Goal: Task Accomplishment & Management: Manage account settings

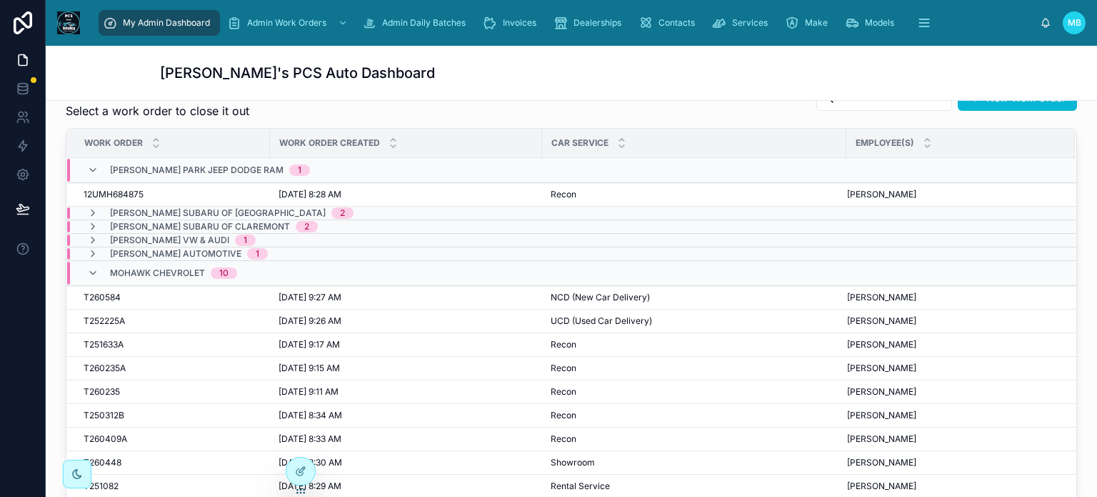
scroll to position [357, 0]
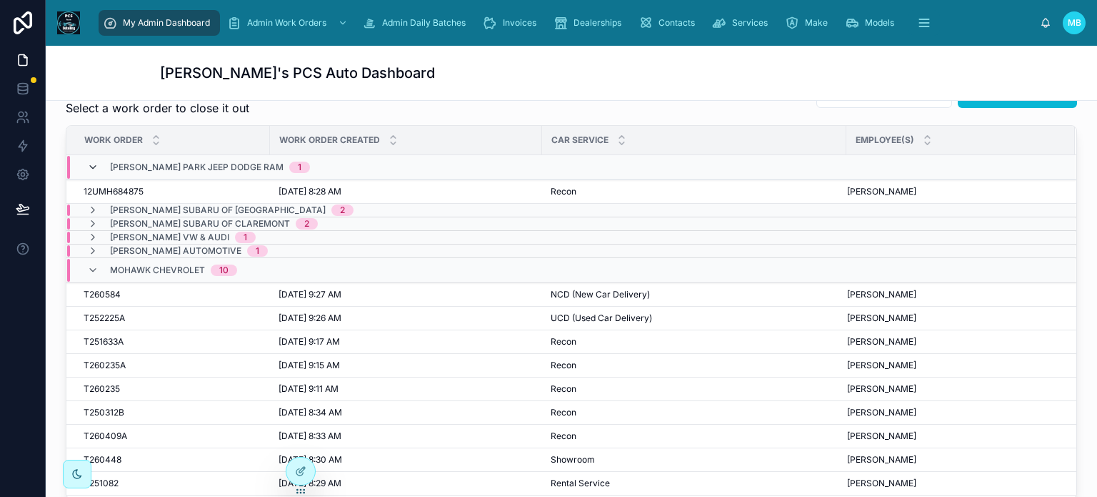
click at [91, 165] on icon at bounding box center [92, 166] width 11 height 11
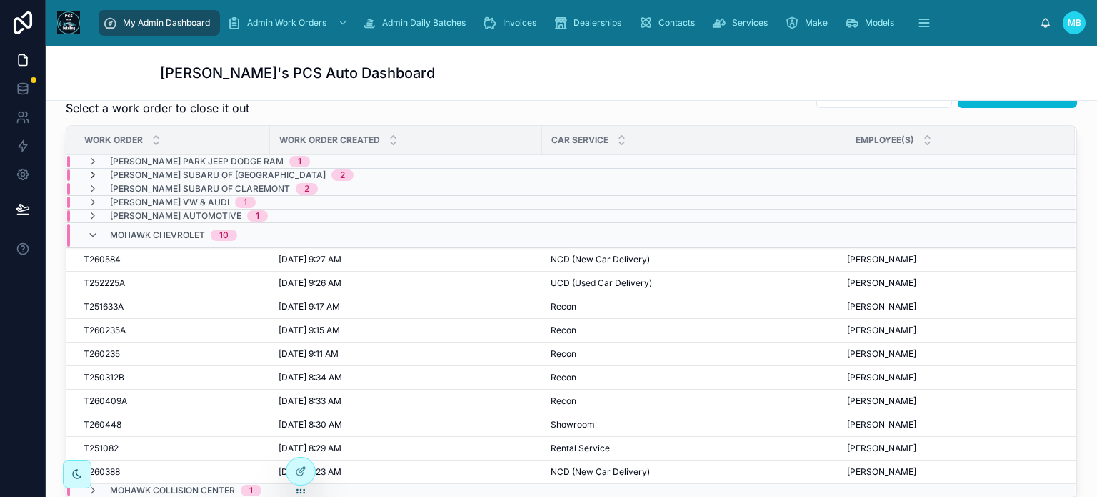
click at [94, 173] on icon at bounding box center [92, 174] width 11 height 11
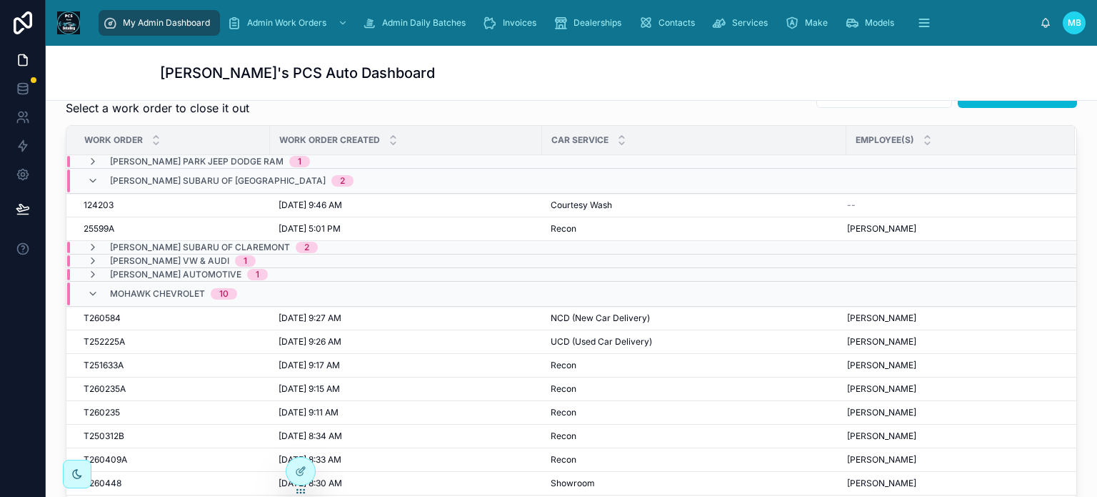
click at [94, 173] on div "[PERSON_NAME] Subaru of Bennington 2" at bounding box center [220, 180] width 266 height 23
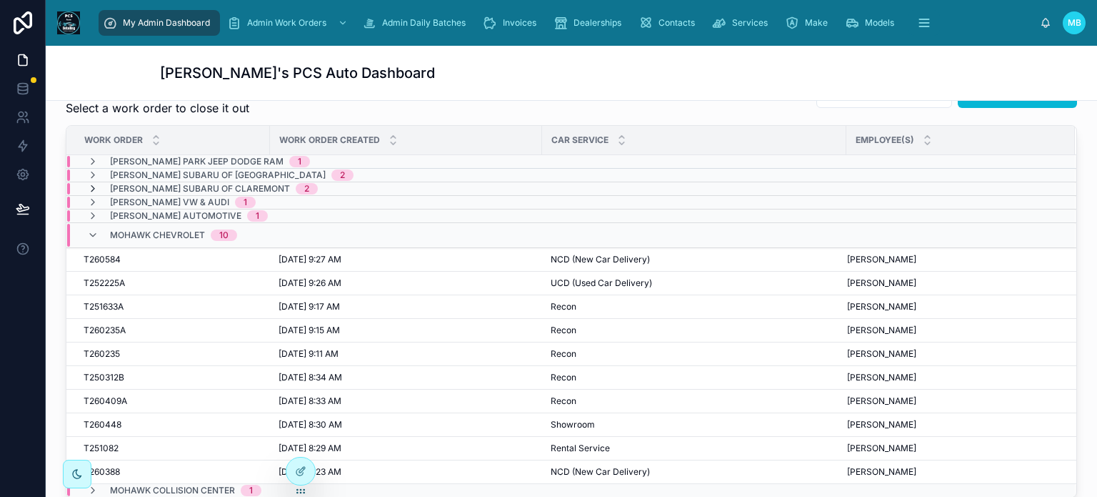
click at [91, 185] on icon at bounding box center [92, 188] width 11 height 11
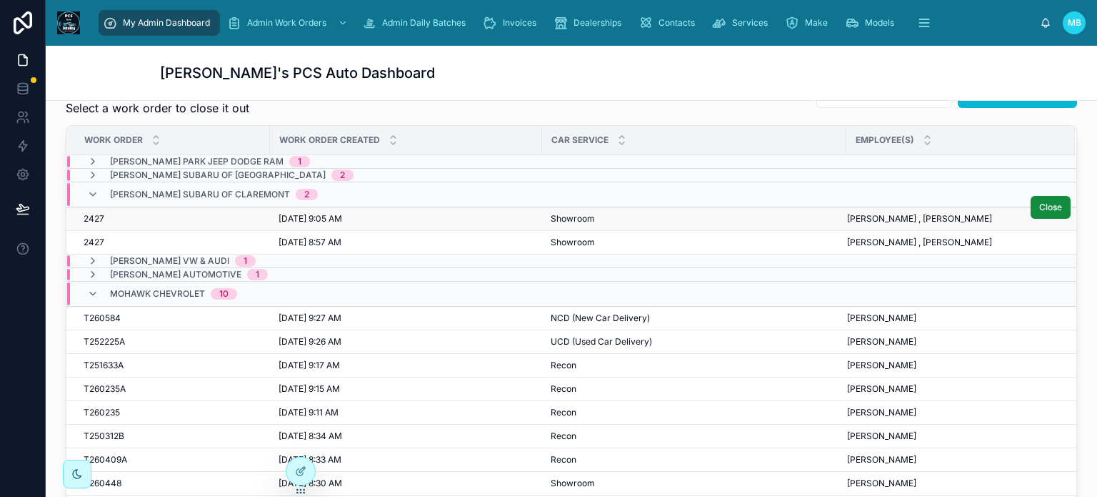
click at [91, 216] on span "2427" at bounding box center [94, 218] width 21 height 11
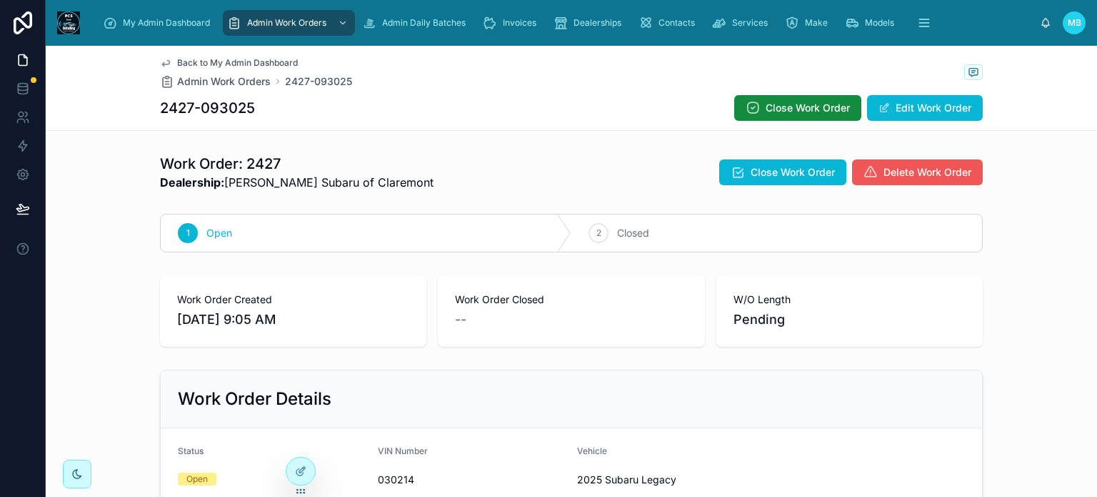
click at [927, 176] on span "Delete Work Order" at bounding box center [928, 172] width 88 height 14
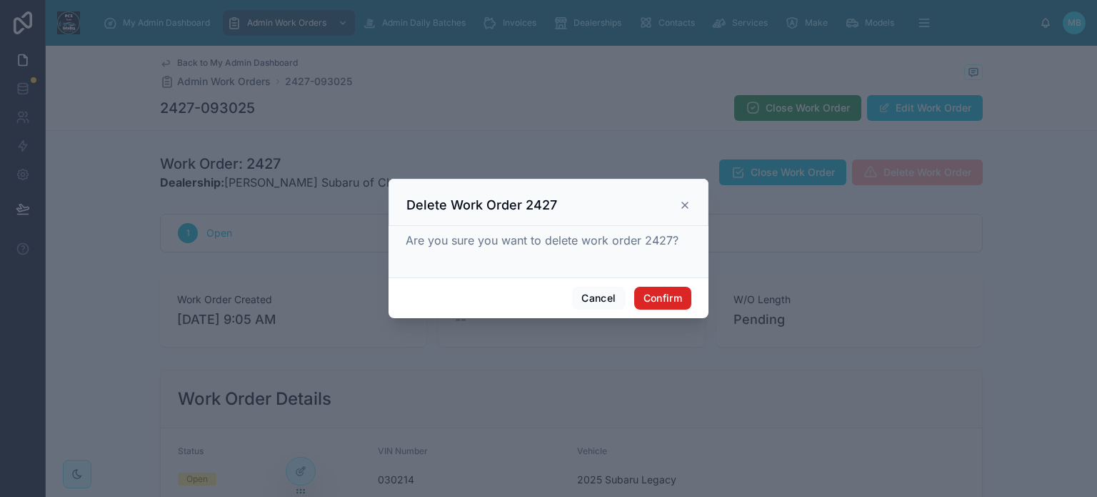
click at [679, 291] on button "Confirm" at bounding box center [662, 297] width 57 height 23
click at [672, 299] on button "Confirm" at bounding box center [662, 297] width 57 height 23
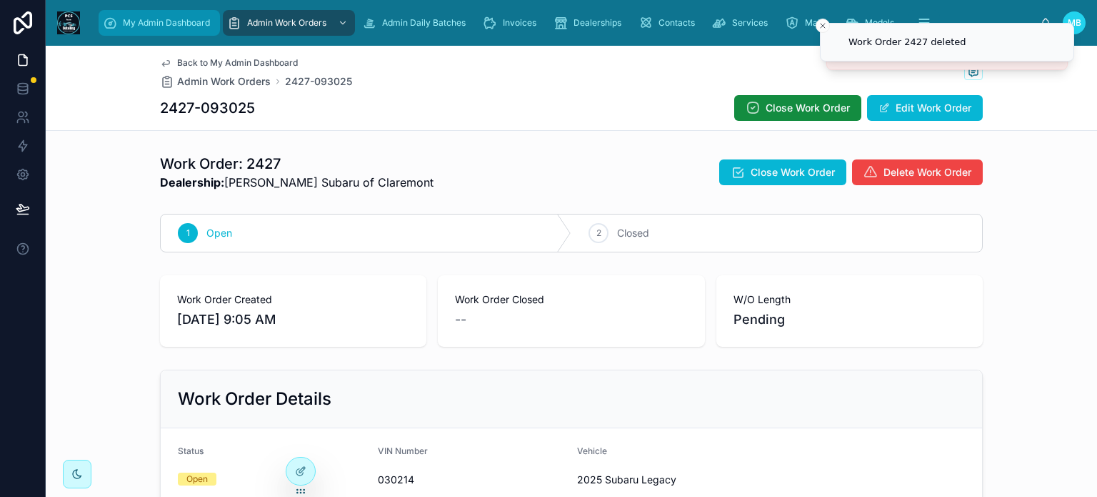
click at [151, 19] on span "My Admin Dashboard" at bounding box center [166, 22] width 87 height 11
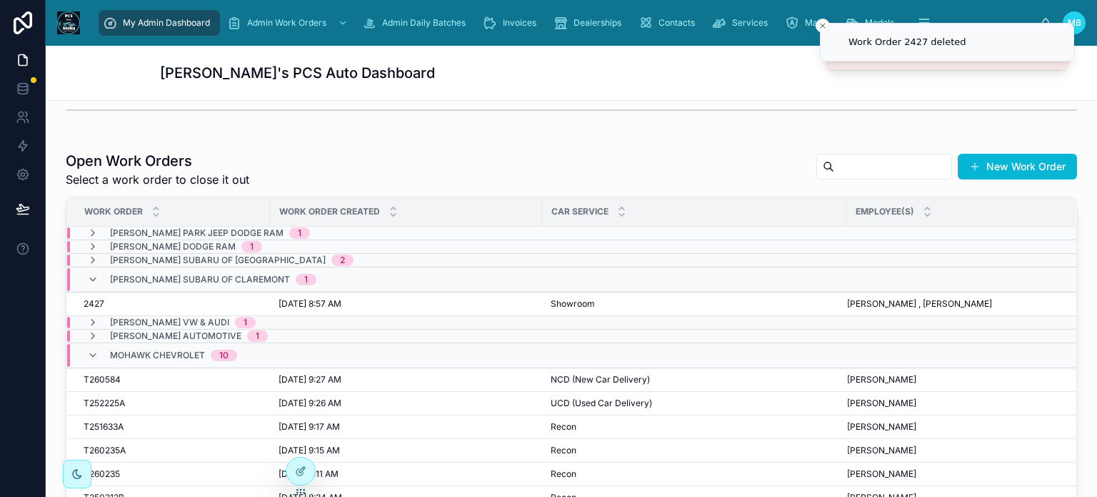
scroll to position [357, 0]
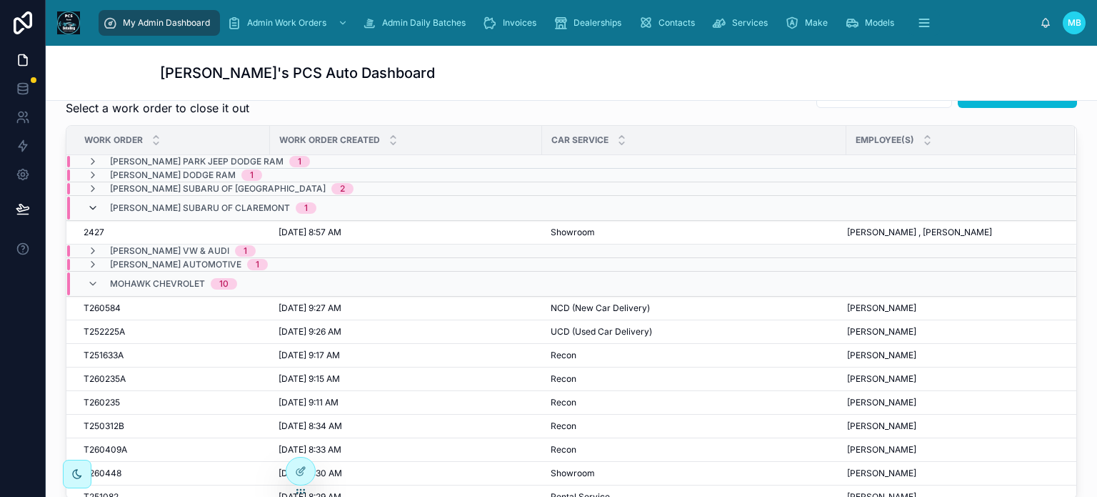
click at [89, 205] on icon at bounding box center [92, 207] width 11 height 11
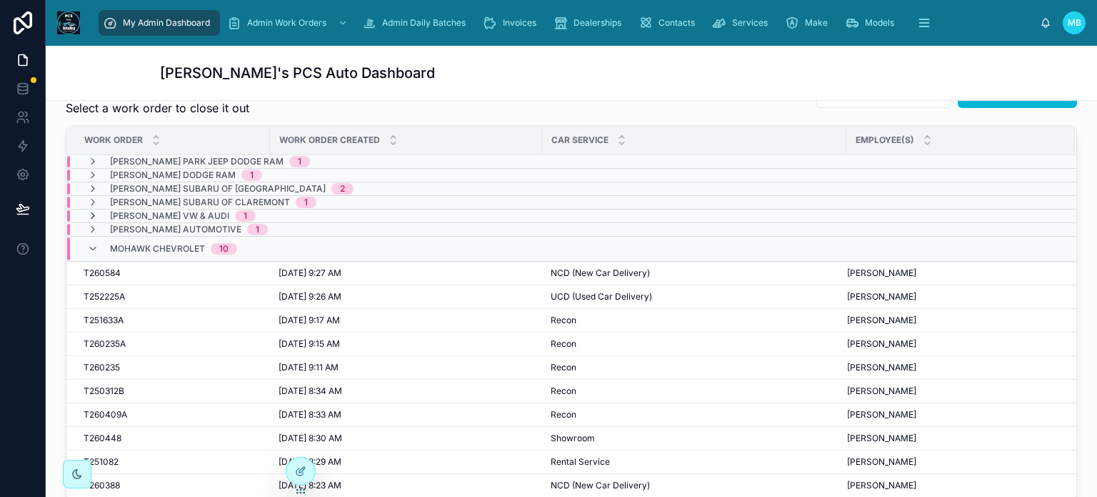
click at [91, 216] on icon at bounding box center [92, 215] width 11 height 11
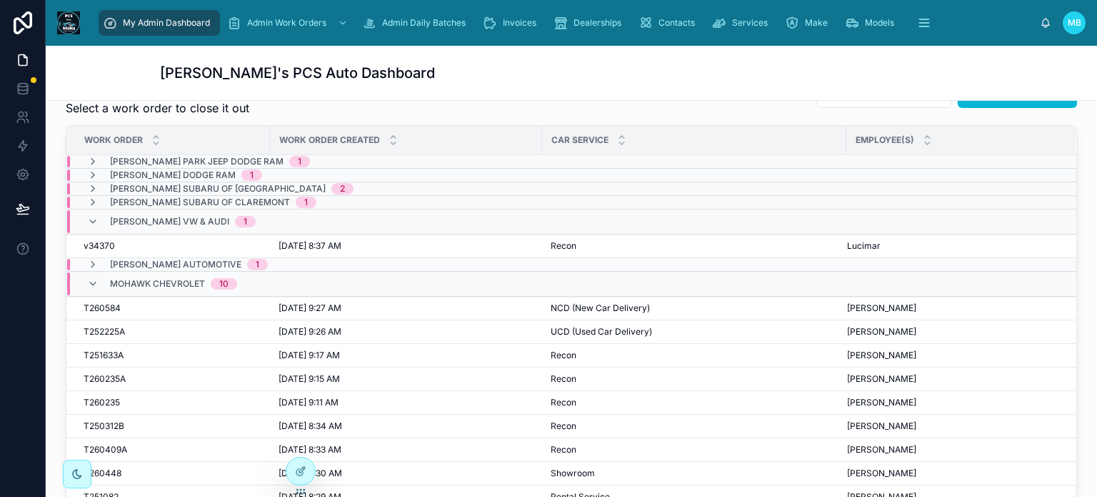
click at [91, 216] on icon at bounding box center [92, 221] width 11 height 11
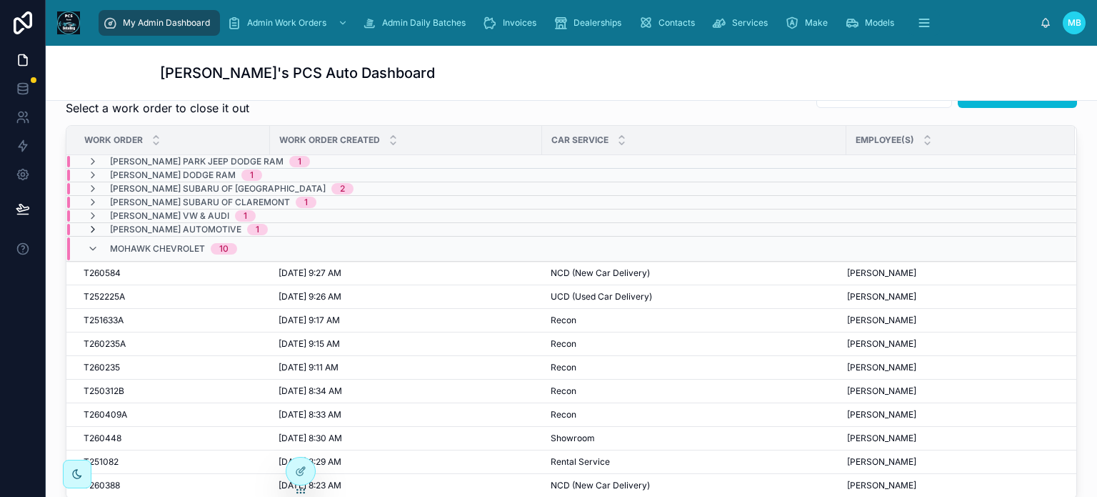
click at [91, 227] on icon at bounding box center [92, 229] width 11 height 11
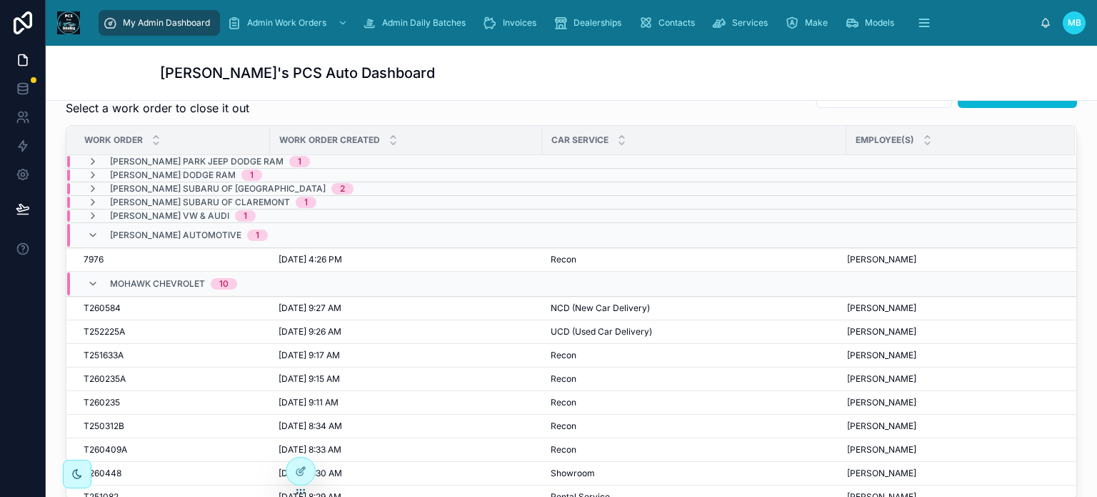
click at [91, 229] on icon at bounding box center [92, 234] width 11 height 11
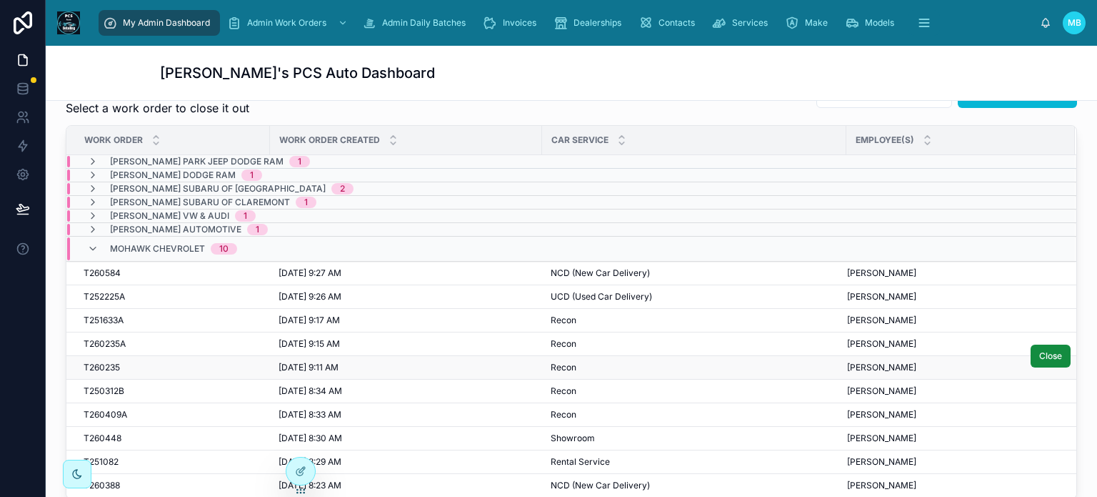
click at [104, 364] on span "T260235" at bounding box center [102, 367] width 36 height 11
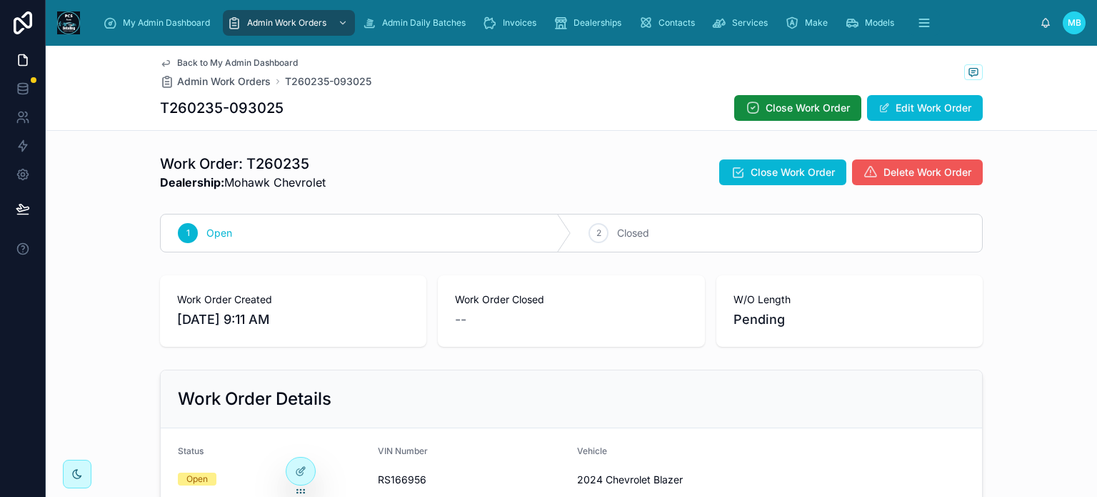
click at [933, 173] on span "Delete Work Order" at bounding box center [928, 172] width 88 height 14
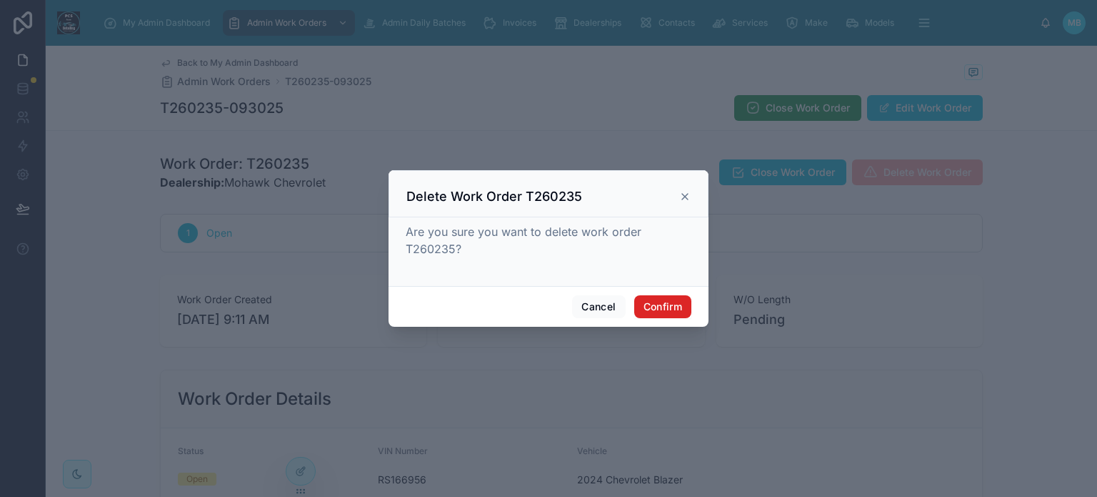
click at [649, 303] on button "Confirm" at bounding box center [662, 306] width 57 height 23
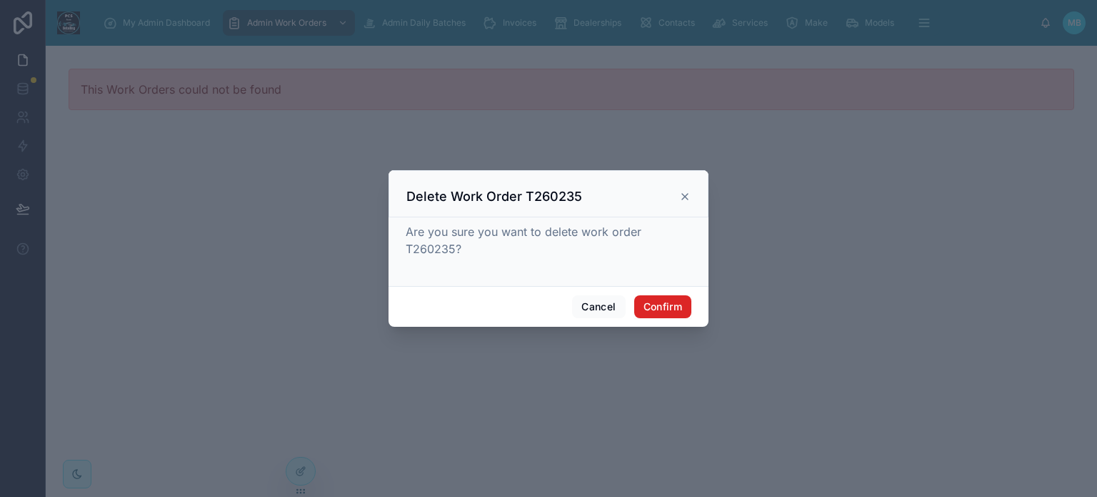
click at [663, 311] on button "Confirm" at bounding box center [662, 306] width 57 height 23
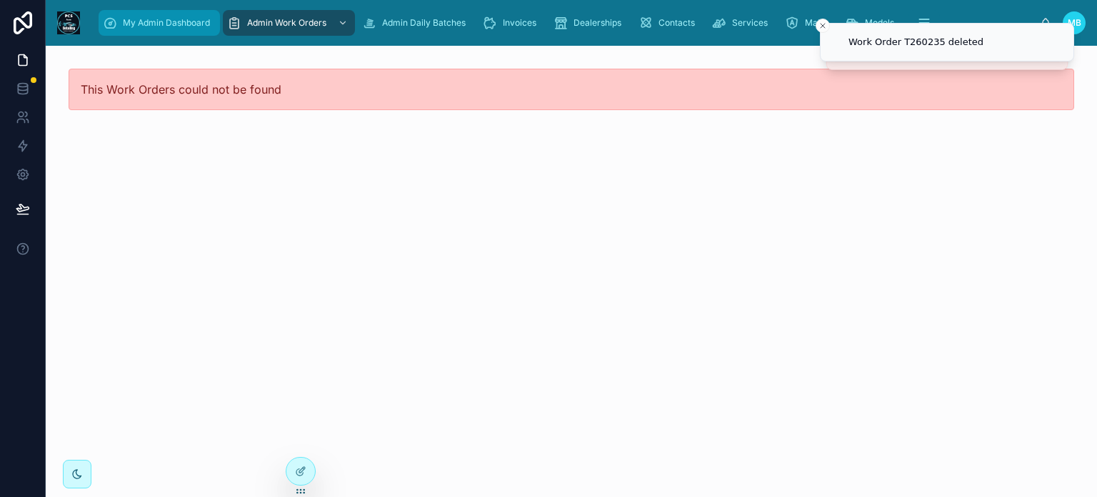
click at [158, 26] on span "My Admin Dashboard" at bounding box center [166, 22] width 87 height 11
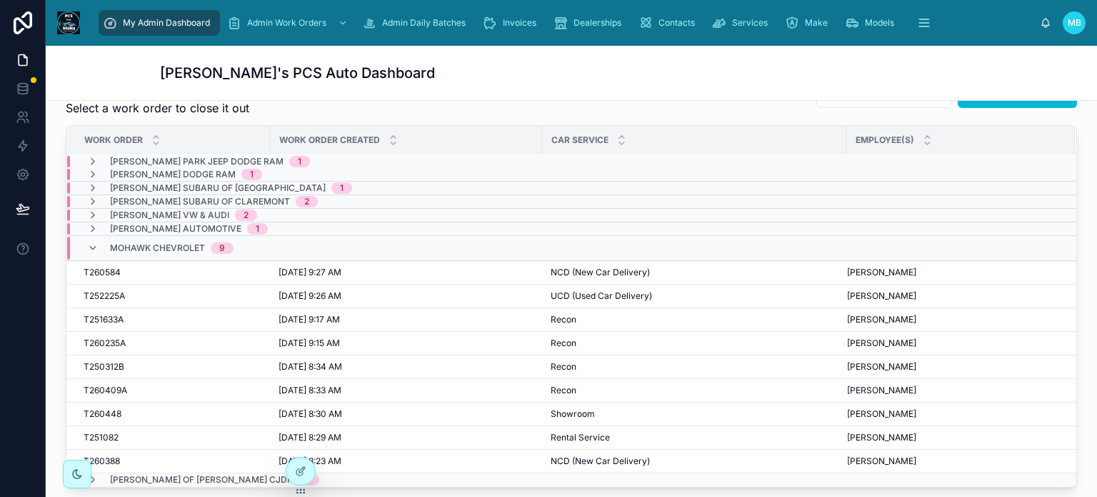
scroll to position [429, 0]
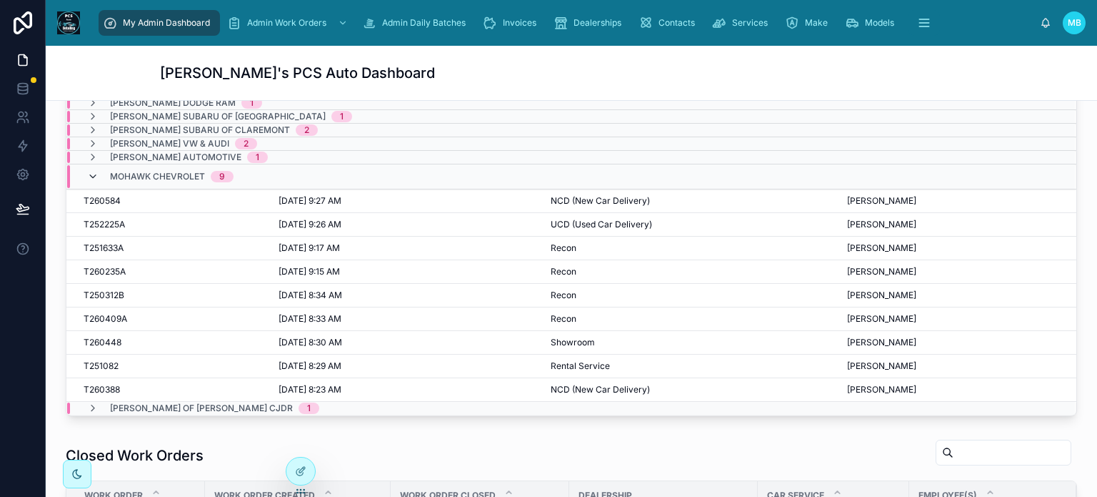
click at [93, 172] on icon at bounding box center [92, 176] width 11 height 11
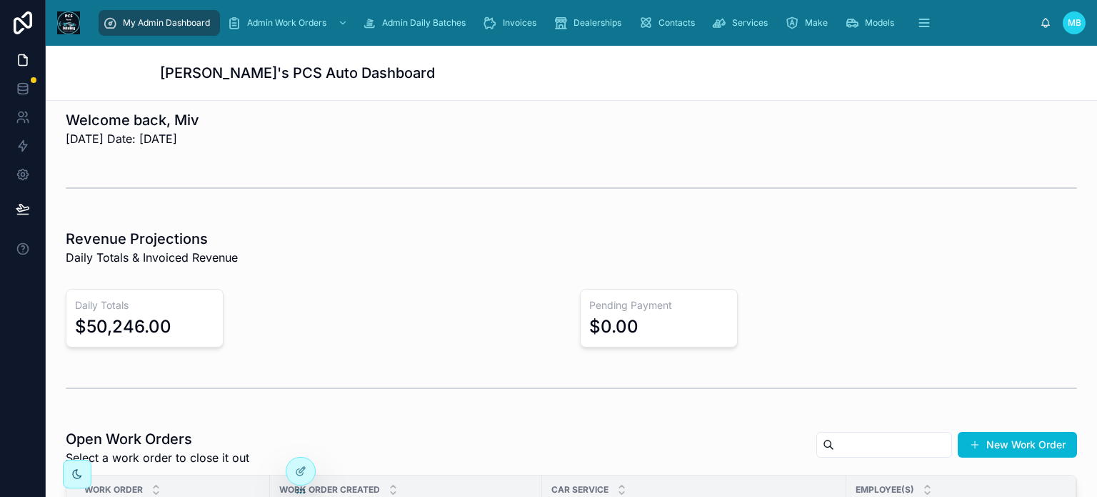
scroll to position [0, 0]
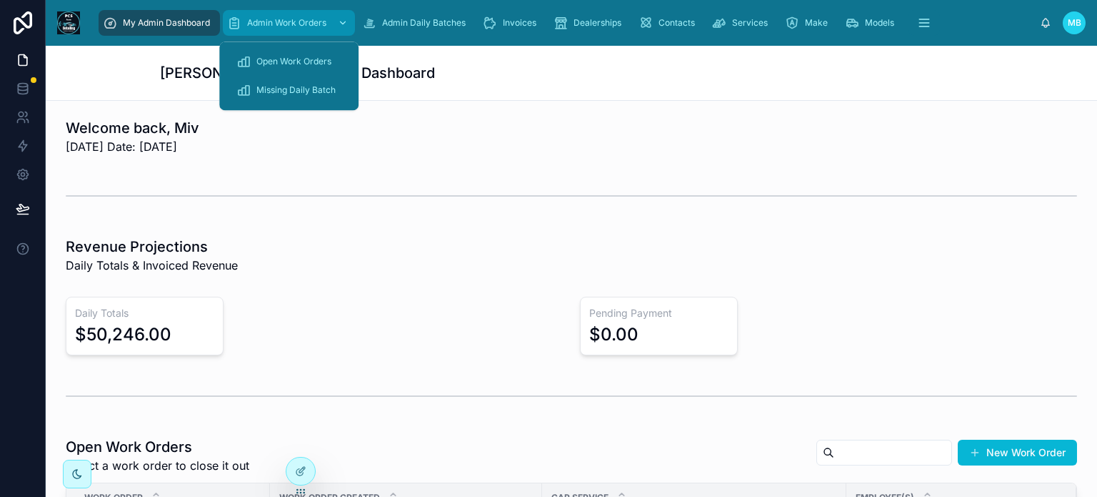
click at [291, 23] on span "Admin Work Orders" at bounding box center [286, 22] width 79 height 11
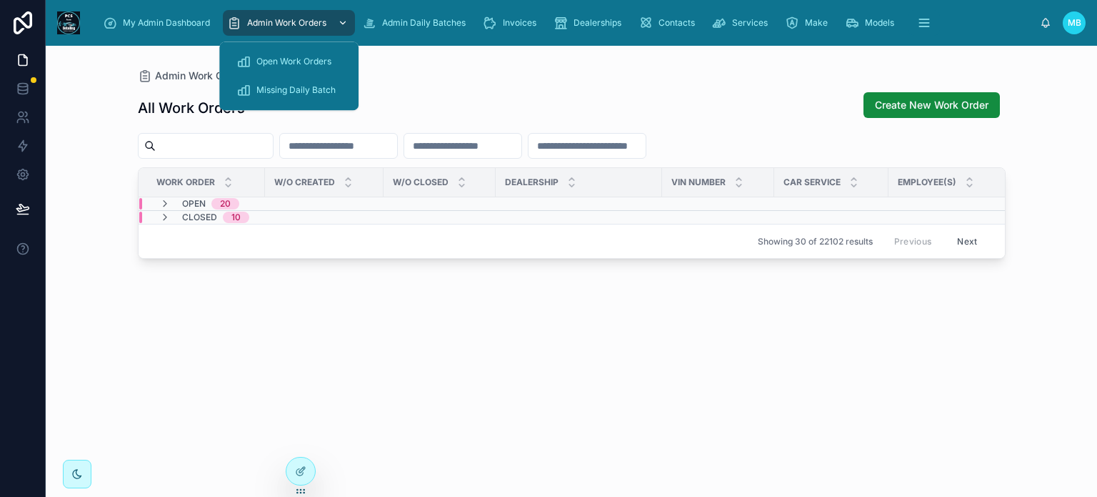
click at [291, 23] on span "Admin Work Orders" at bounding box center [286, 22] width 79 height 11
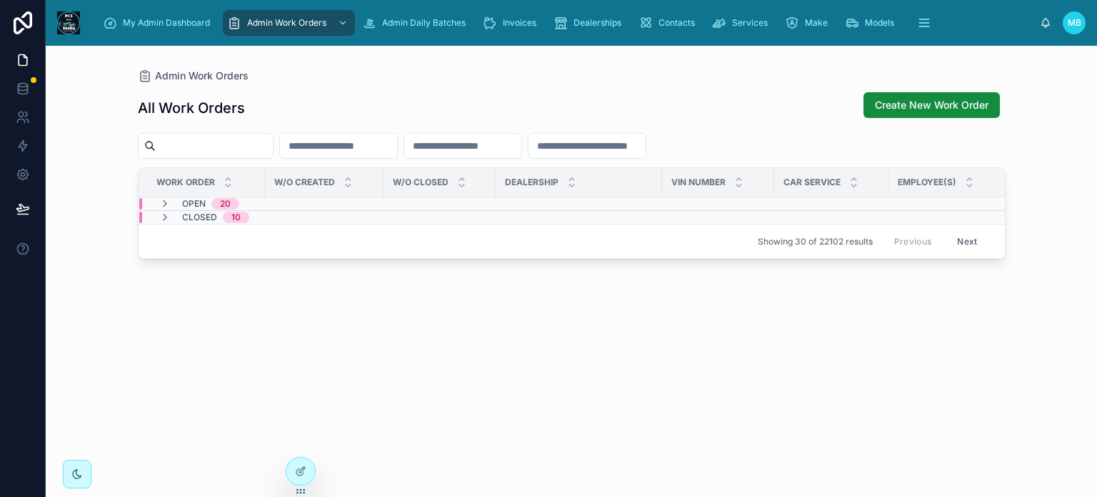
click at [220, 143] on input "text" at bounding box center [214, 146] width 117 height 20
type input "*******"
click at [166, 216] on icon at bounding box center [164, 216] width 11 height 11
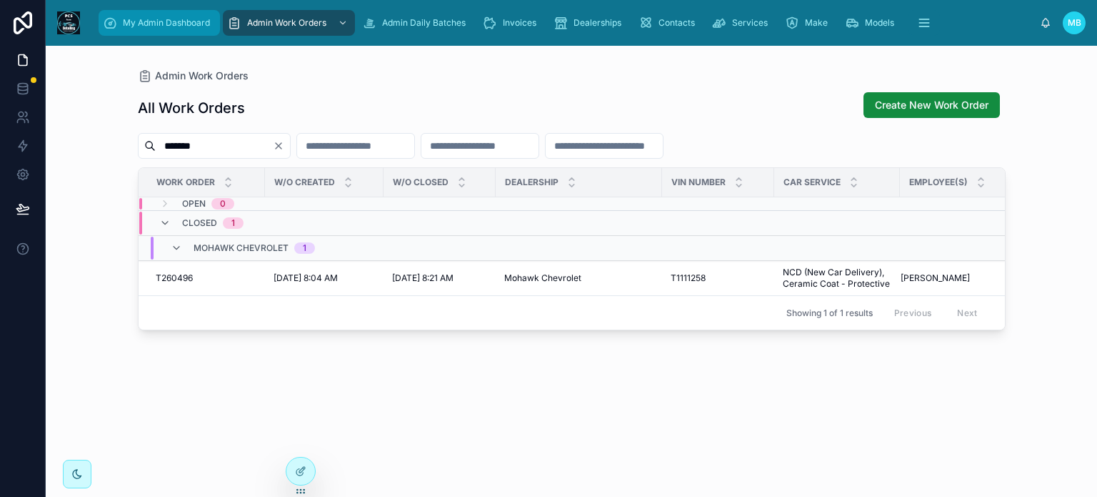
click at [152, 24] on span "My Admin Dashboard" at bounding box center [166, 22] width 87 height 11
